Goal: Information Seeking & Learning: Learn about a topic

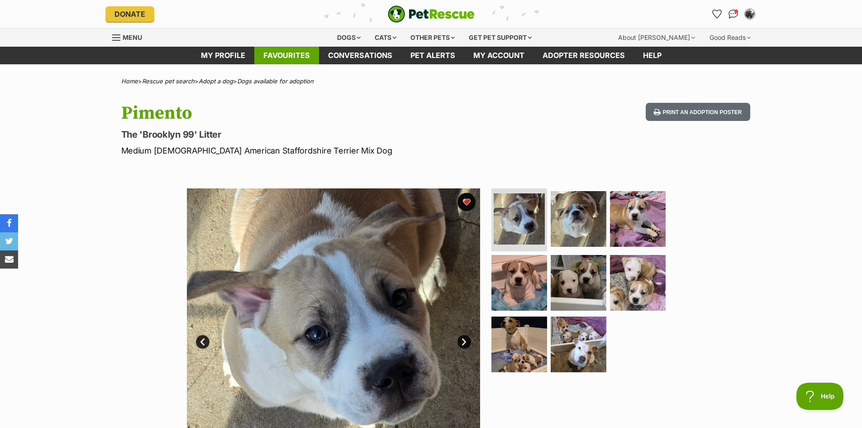
click at [301, 53] on link "Favourites" at bounding box center [286, 56] width 65 height 18
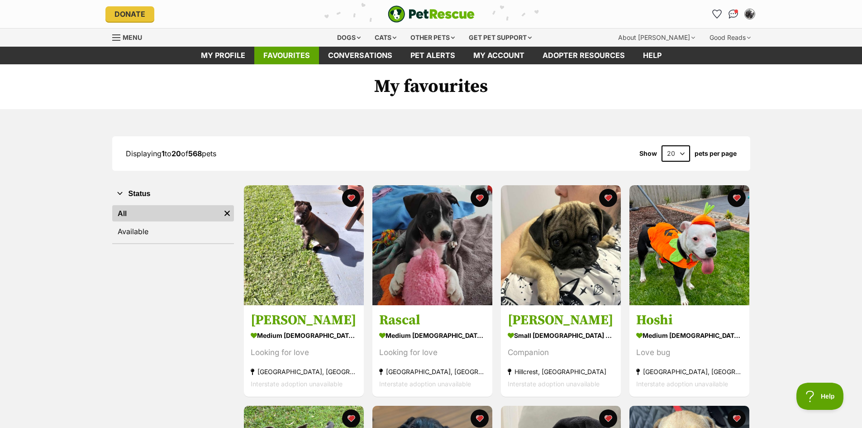
click at [283, 52] on link "Favourites" at bounding box center [286, 56] width 65 height 18
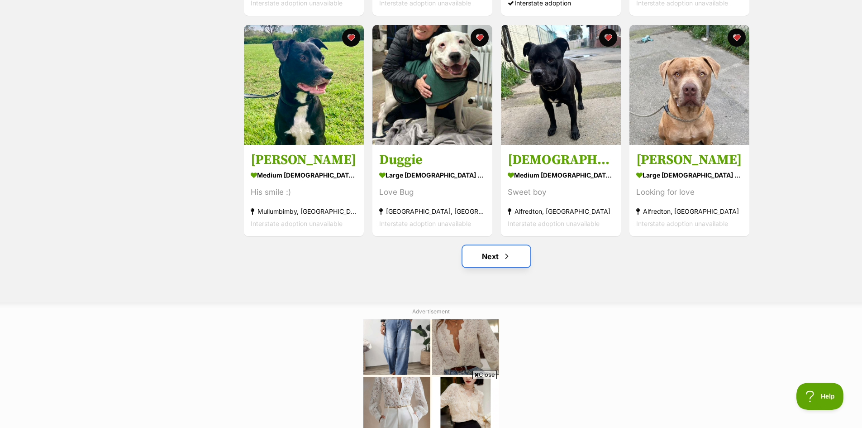
click at [501, 258] on link "Next" at bounding box center [497, 256] width 68 height 22
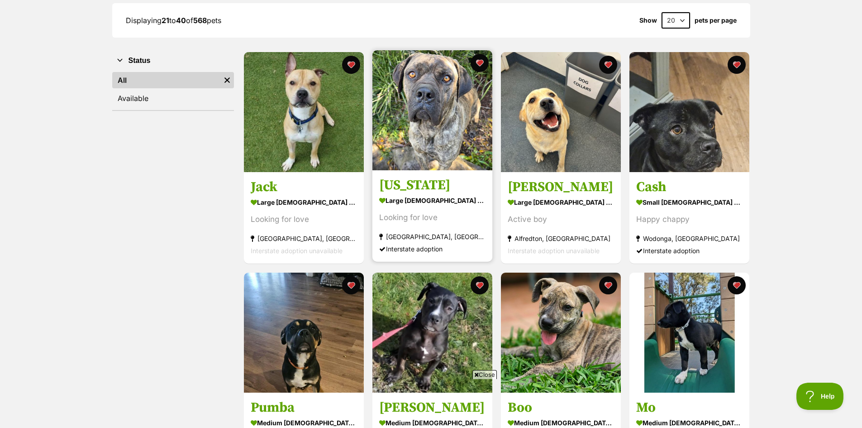
scroll to position [136, 0]
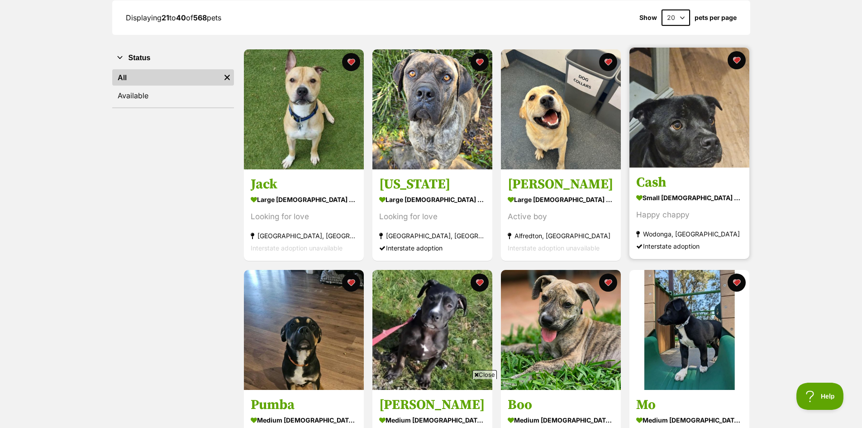
click at [692, 122] on img at bounding box center [690, 108] width 120 height 120
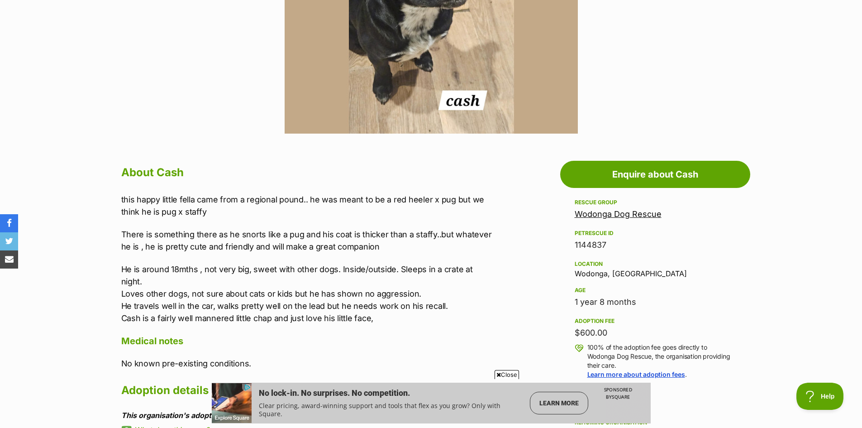
scroll to position [407, 0]
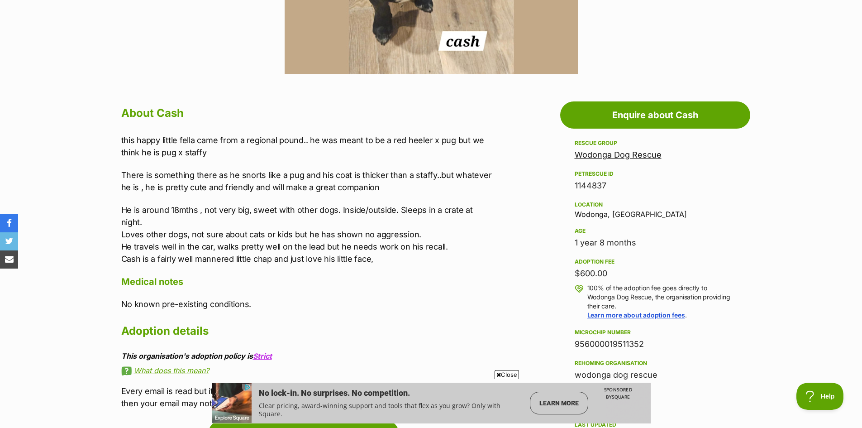
click at [596, 153] on link "Wodonga Dog Rescue" at bounding box center [618, 155] width 87 height 10
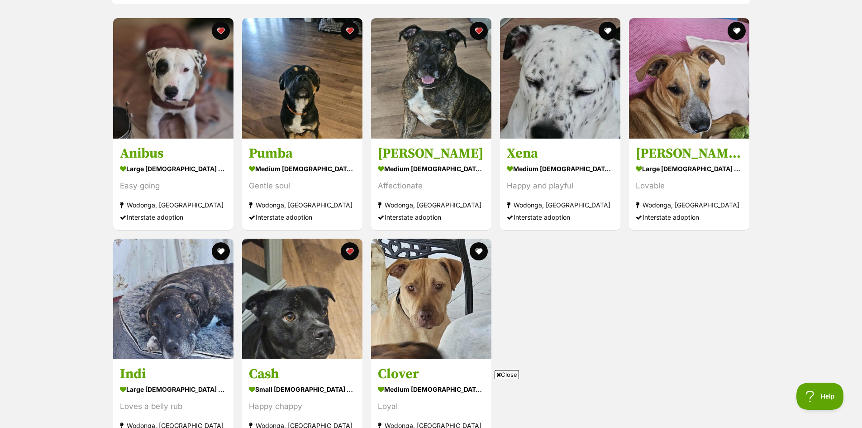
scroll to position [770, 0]
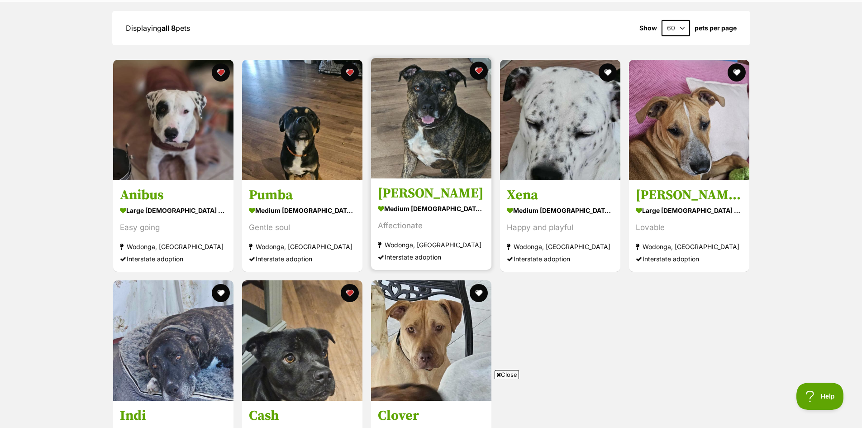
click at [441, 156] on img at bounding box center [431, 118] width 120 height 120
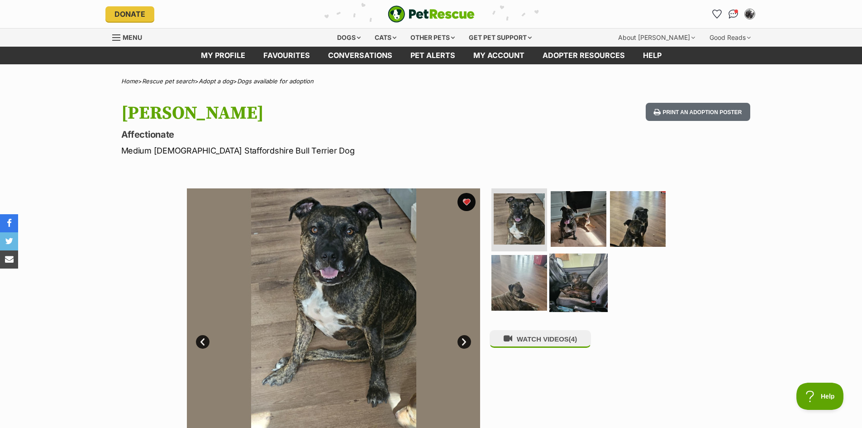
click at [575, 280] on img at bounding box center [579, 283] width 58 height 58
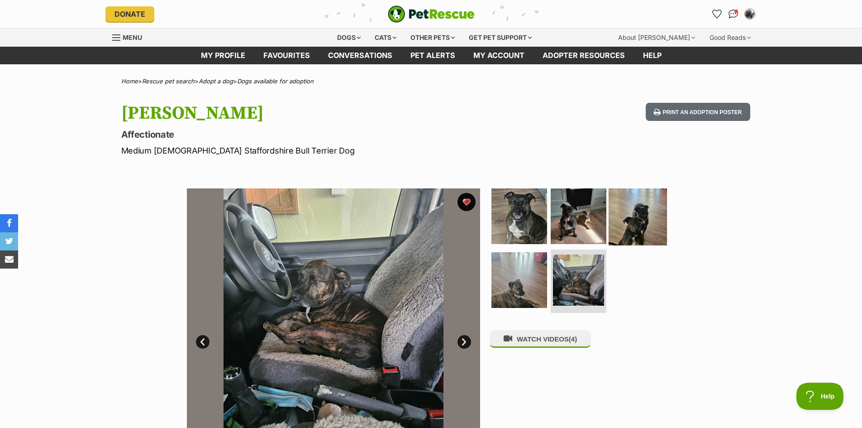
click at [629, 209] on img at bounding box center [638, 216] width 58 height 58
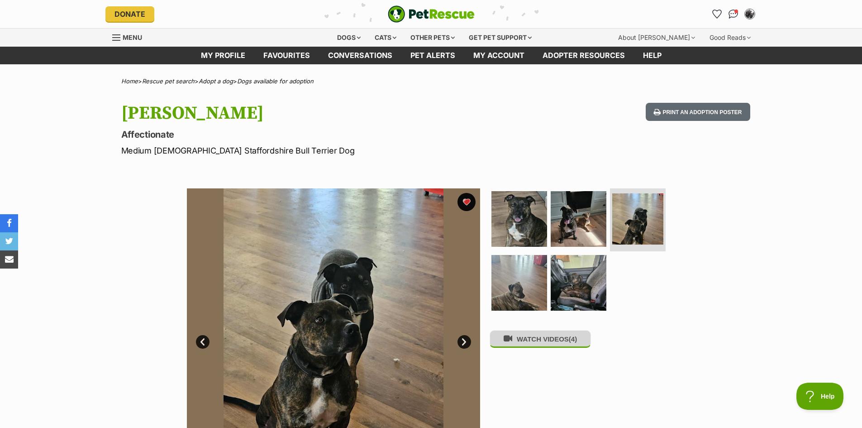
click at [542, 343] on button "WATCH VIDEOS (4)" at bounding box center [540, 339] width 101 height 18
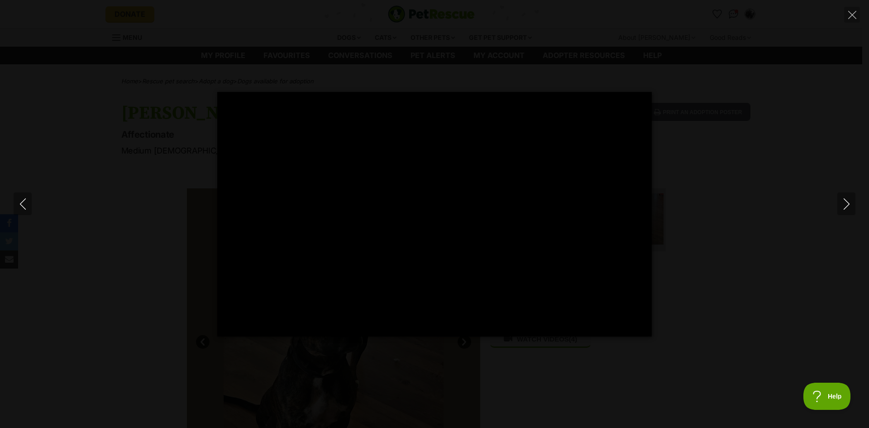
type input "100"
click at [843, 204] on icon "Next" at bounding box center [846, 203] width 11 height 11
type input "100"
click at [847, 207] on icon "Next" at bounding box center [846, 203] width 11 height 11
type input "100"
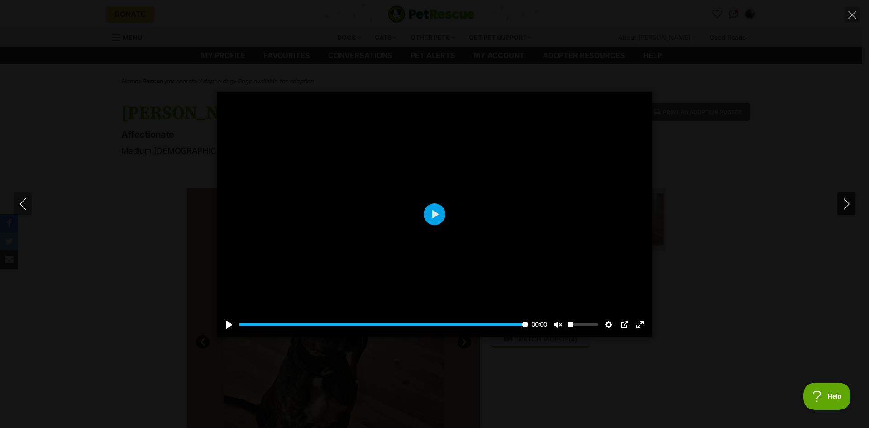
click at [850, 207] on icon "Next" at bounding box center [846, 203] width 11 height 11
type input "100"
click at [851, 203] on icon "Next" at bounding box center [846, 203] width 11 height 11
click at [849, 15] on icon "Close" at bounding box center [852, 15] width 8 height 8
type input "4.41"
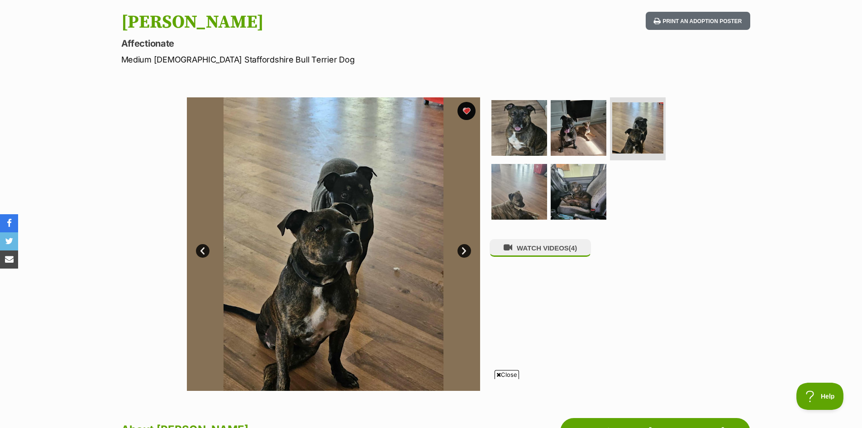
scroll to position [91, 0]
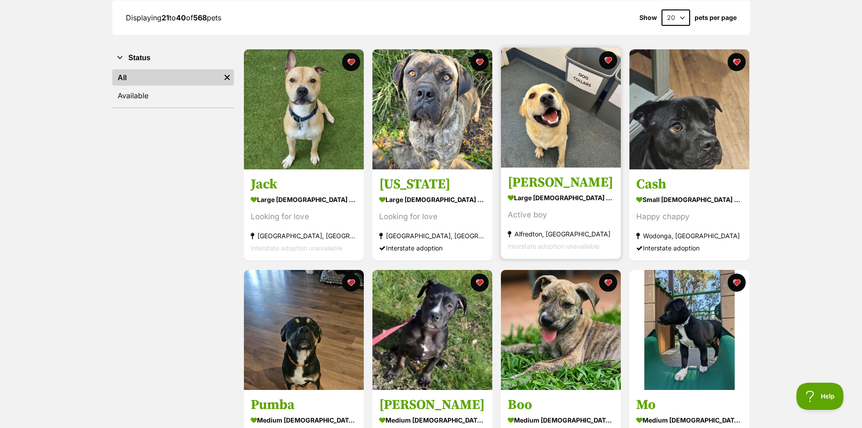
click at [563, 122] on img at bounding box center [561, 108] width 120 height 120
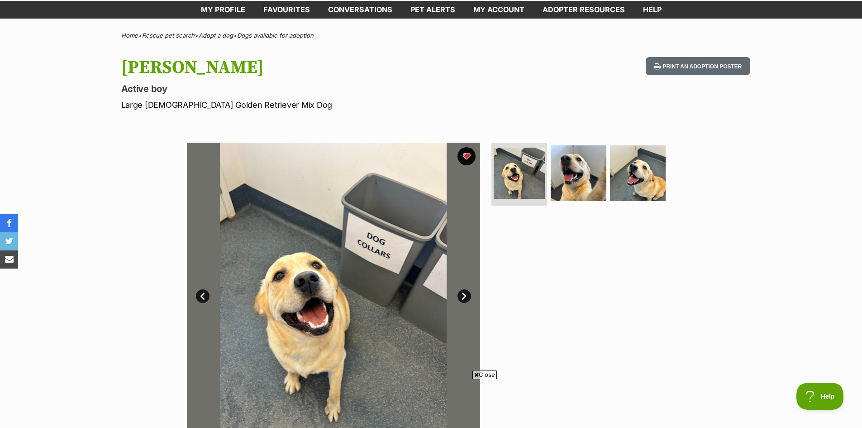
scroll to position [45, 0]
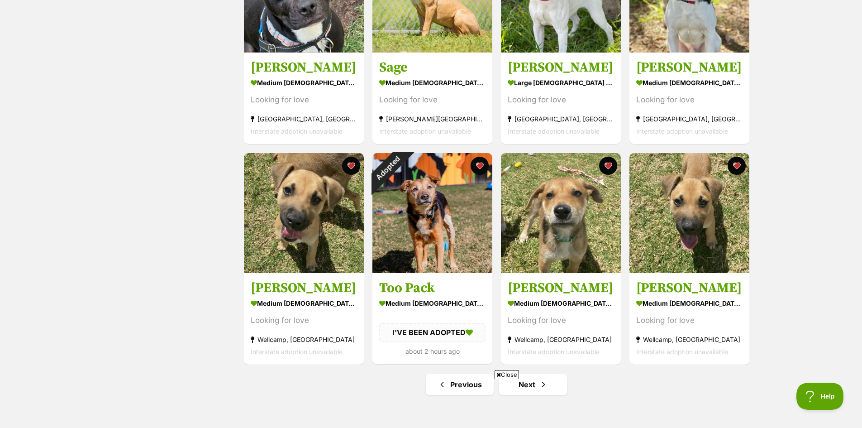
scroll to position [951, 0]
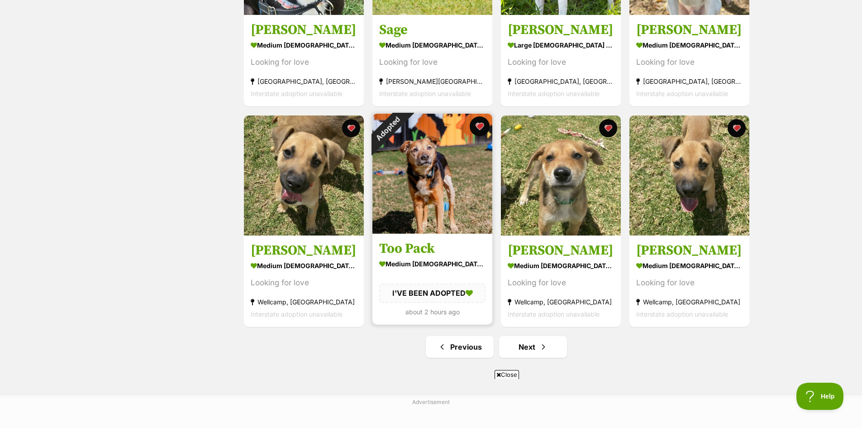
click at [478, 125] on button "favourite" at bounding box center [480, 126] width 20 height 20
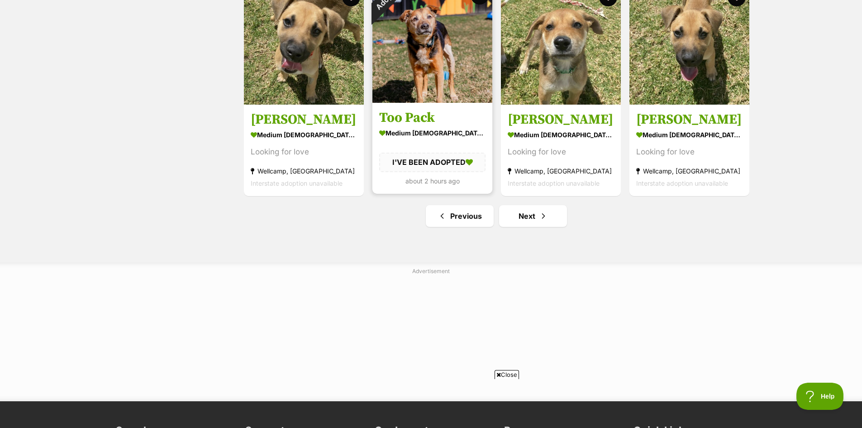
scroll to position [1087, 0]
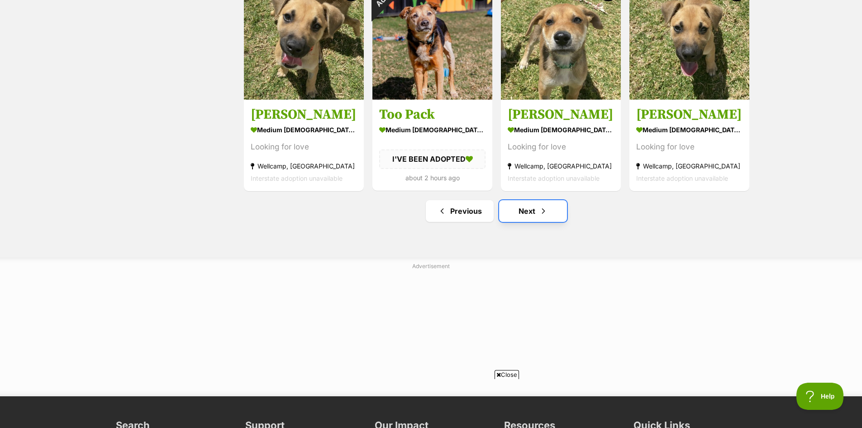
click at [539, 212] on span "Next page" at bounding box center [543, 211] width 9 height 11
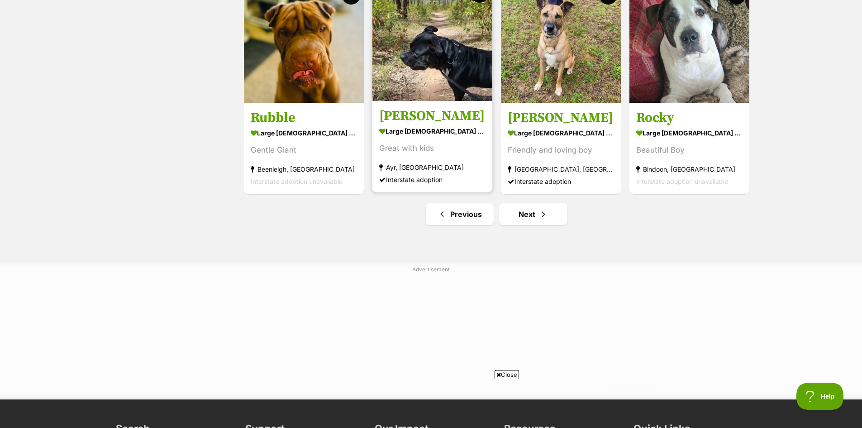
scroll to position [1087, 0]
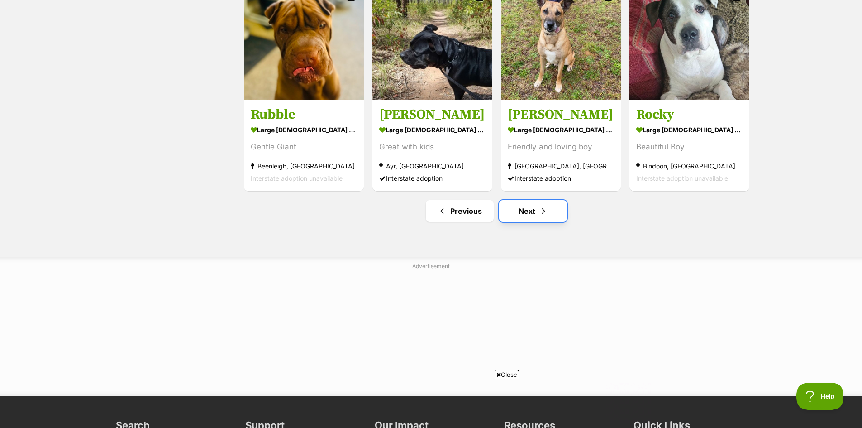
click at [530, 212] on link "Next" at bounding box center [533, 211] width 68 height 22
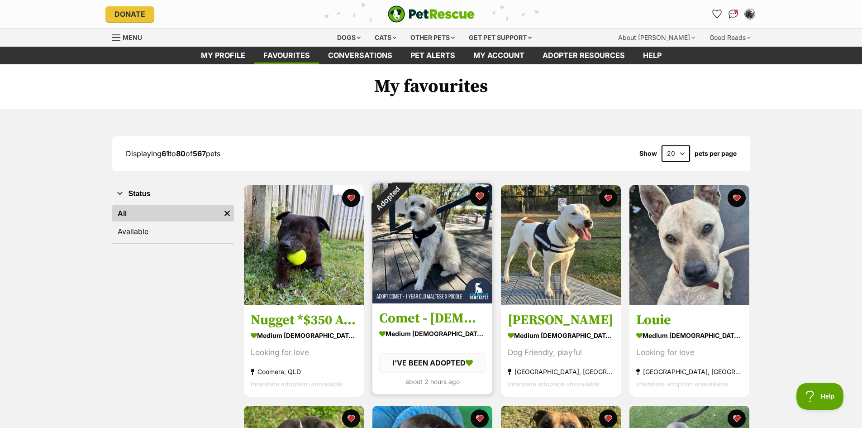
click at [481, 195] on button "favourite" at bounding box center [480, 196] width 20 height 20
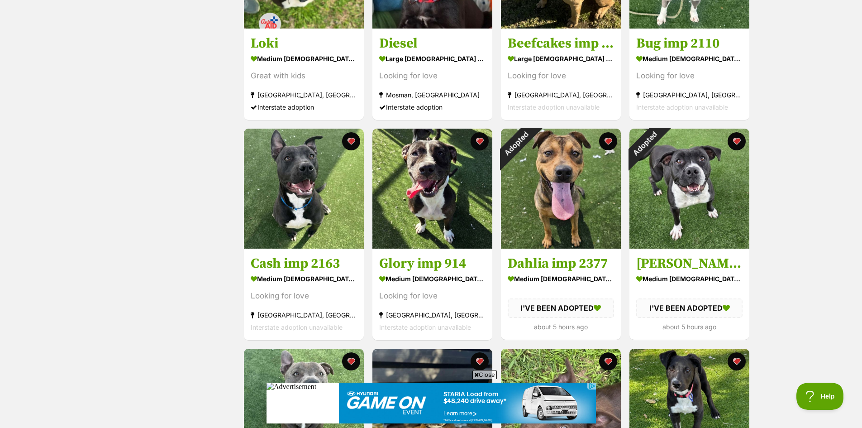
scroll to position [498, 0]
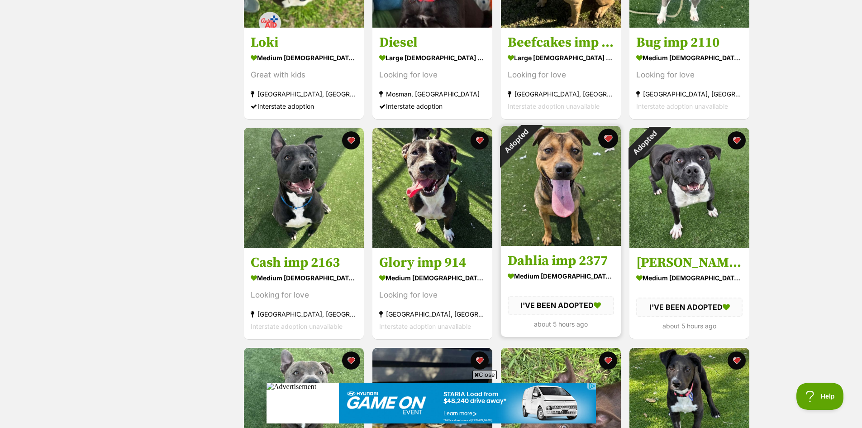
click at [607, 143] on button "favourite" at bounding box center [609, 139] width 20 height 20
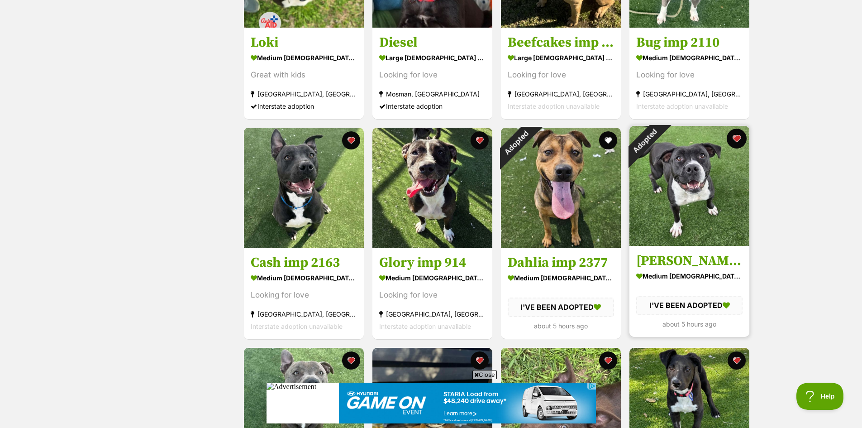
click at [737, 138] on button "favourite" at bounding box center [737, 139] width 20 height 20
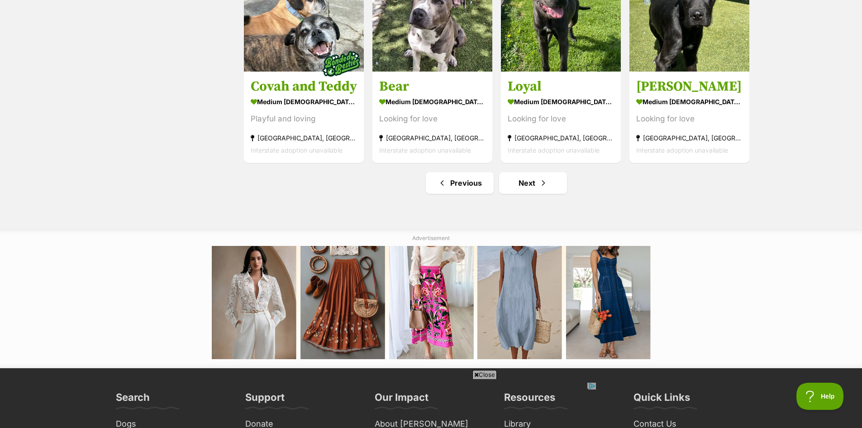
scroll to position [1132, 0]
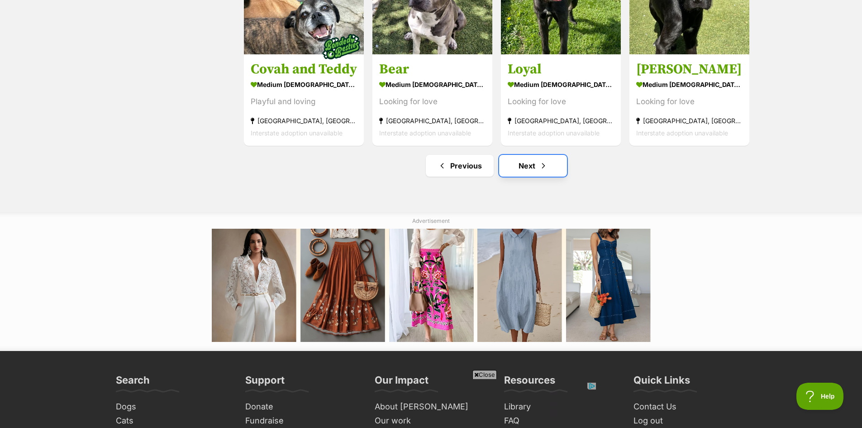
click at [527, 166] on link "Next" at bounding box center [533, 166] width 68 height 22
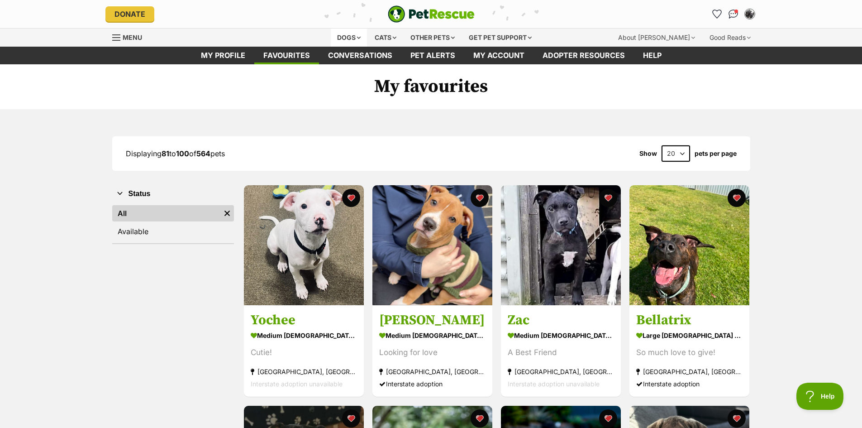
click at [339, 35] on div "Dogs" at bounding box center [349, 38] width 36 height 18
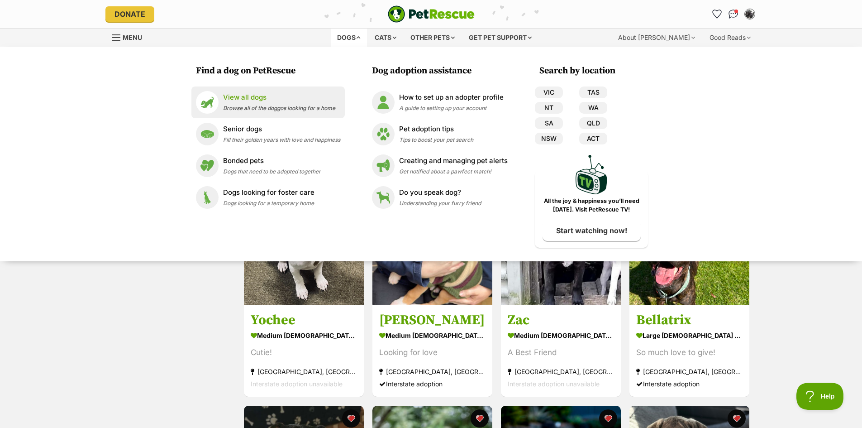
click at [250, 99] on p "View all dogs" at bounding box center [279, 97] width 112 height 10
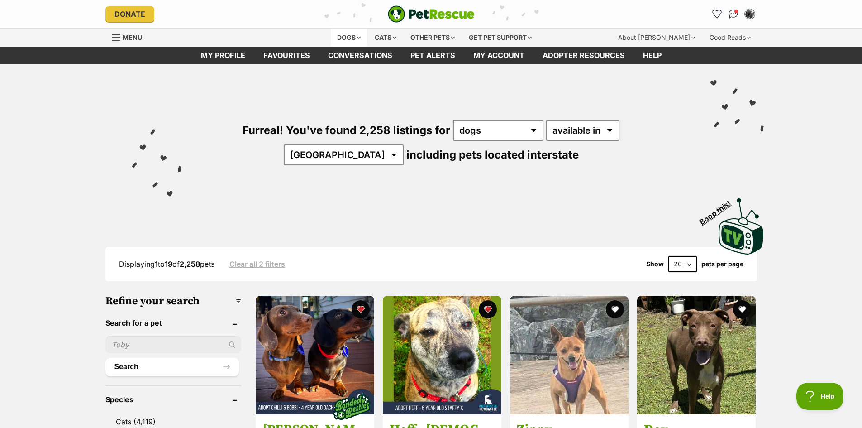
click at [342, 38] on div "Dogs" at bounding box center [349, 38] width 36 height 18
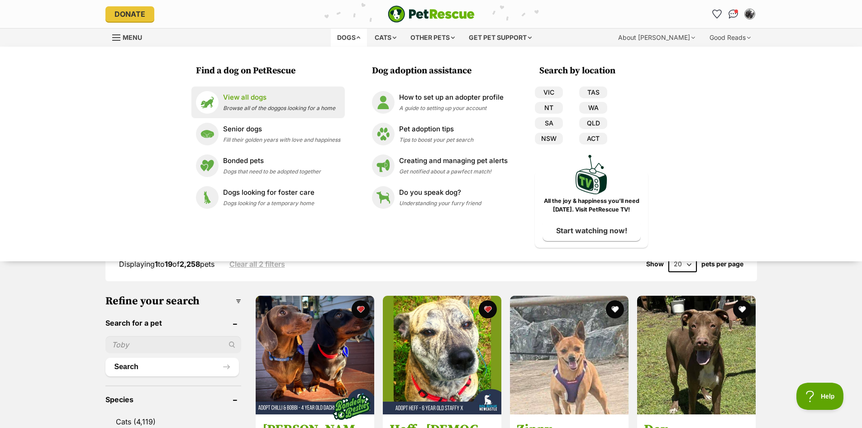
click at [244, 95] on p "View all dogs" at bounding box center [279, 97] width 112 height 10
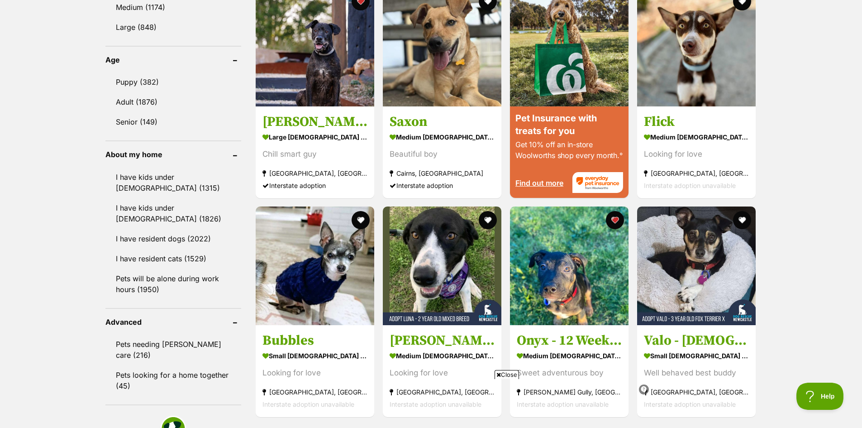
scroll to position [951, 0]
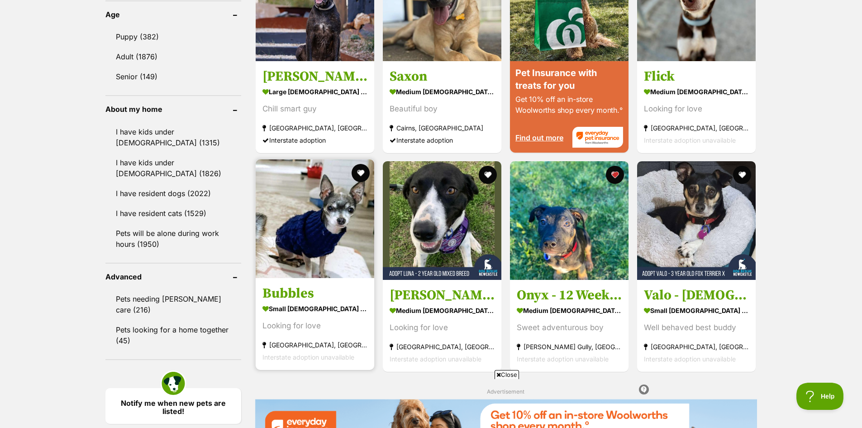
click at [312, 219] on img at bounding box center [315, 218] width 119 height 119
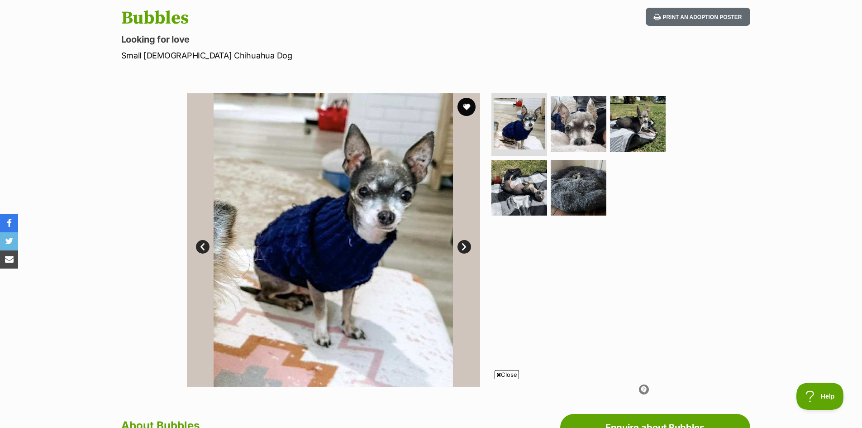
scroll to position [91, 0]
